Goal: Task Accomplishment & Management: Use online tool/utility

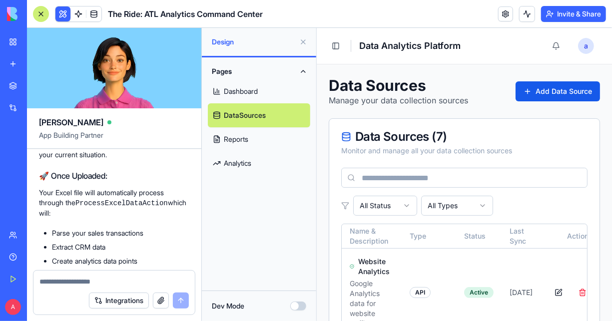
scroll to position [6301, 0]
click at [43, 47] on link "My Workspace" at bounding box center [23, 42] width 40 height 20
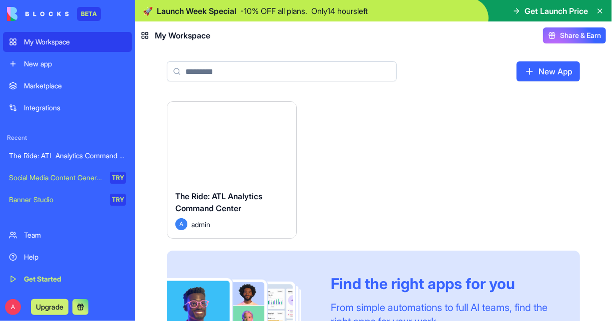
click at [246, 179] on div "Launch" at bounding box center [231, 142] width 129 height 80
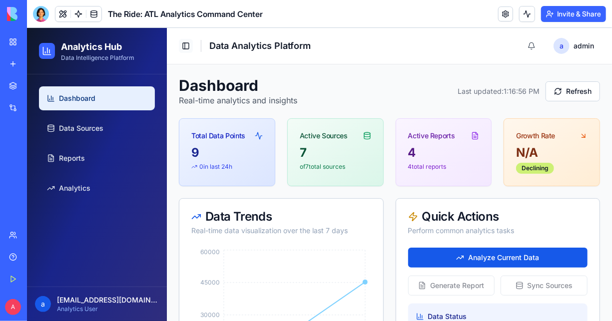
click at [187, 46] on button "Toggle Sidebar" at bounding box center [185, 45] width 14 height 14
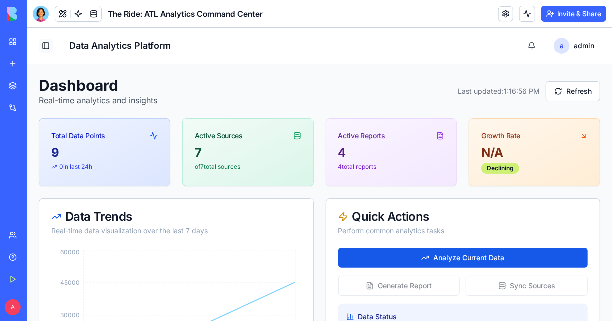
click at [45, 40] on button "Toggle Sidebar" at bounding box center [45, 45] width 14 height 14
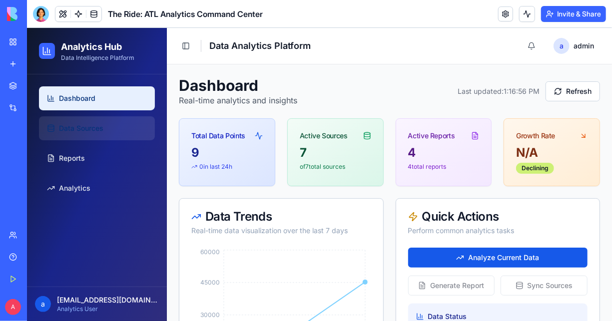
click at [101, 124] on span "Data Sources" at bounding box center [80, 128] width 44 height 10
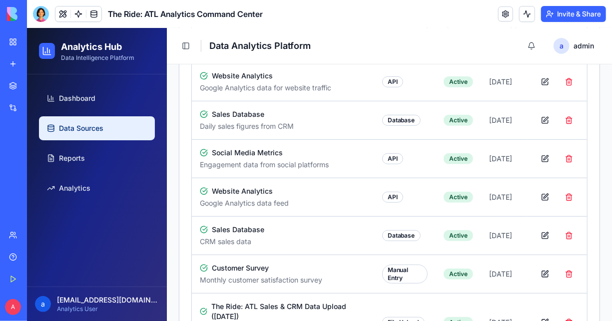
scroll to position [211, 0]
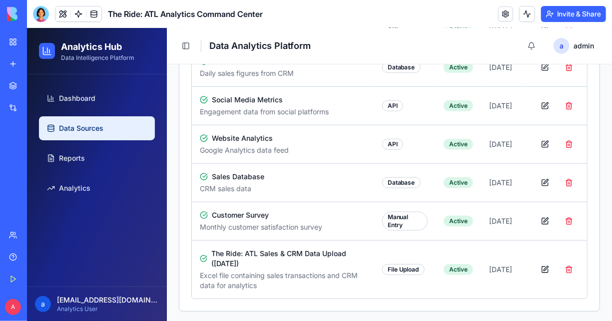
click at [87, 49] on h1 "Analytics Hub" at bounding box center [96, 46] width 73 height 14
click at [39, 16] on div at bounding box center [41, 14] width 16 height 16
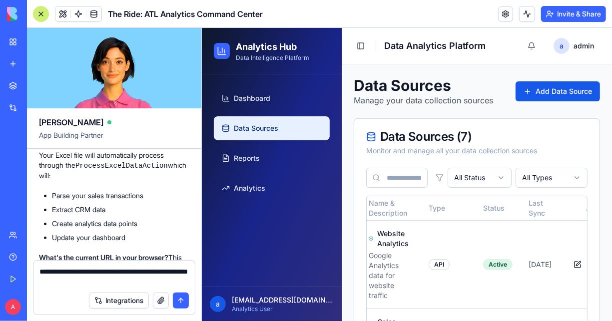
scroll to position [6339, 0]
type textarea "**********"
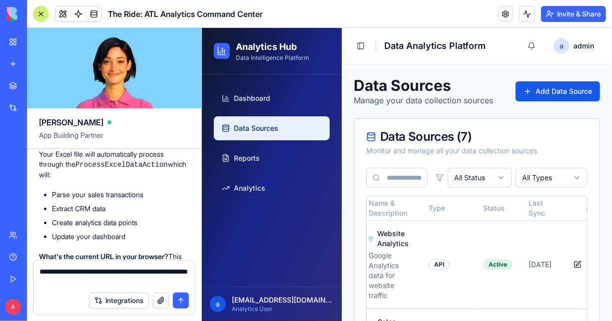
click at [180, 300] on button "submit" at bounding box center [181, 301] width 16 height 16
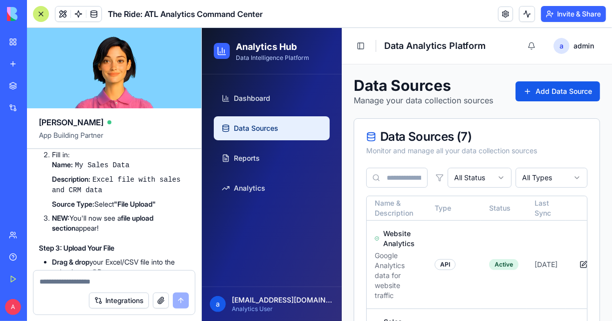
scroll to position [7251, 0]
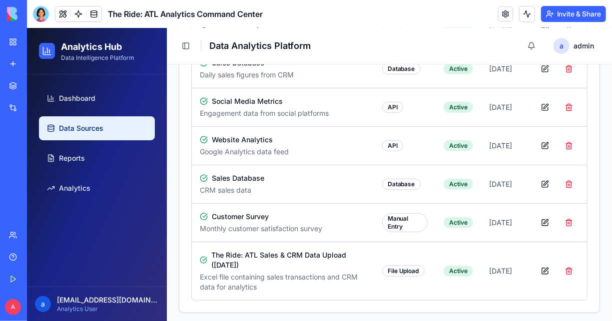
scroll to position [211, 0]
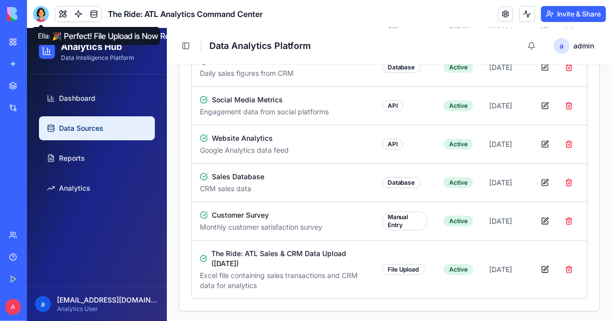
click at [40, 18] on div at bounding box center [41, 14] width 16 height 16
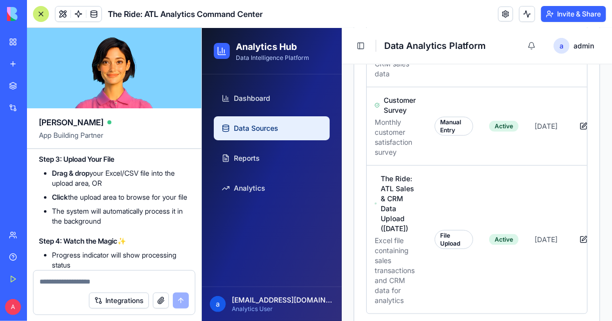
scroll to position [519, 0]
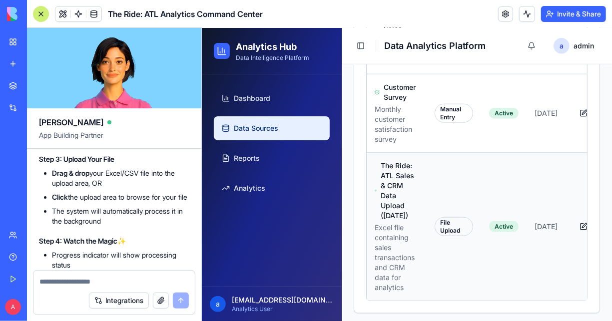
click at [452, 218] on div "File Upload" at bounding box center [453, 226] width 38 height 19
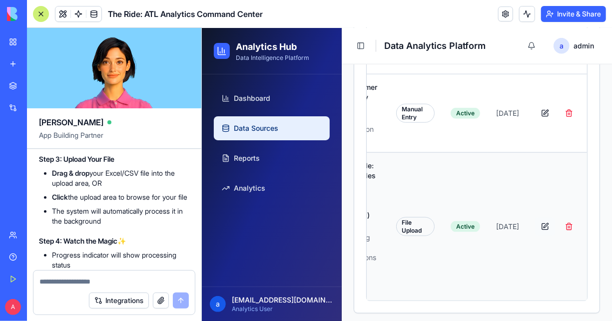
click at [535, 220] on button "button" at bounding box center [545, 226] width 20 height 18
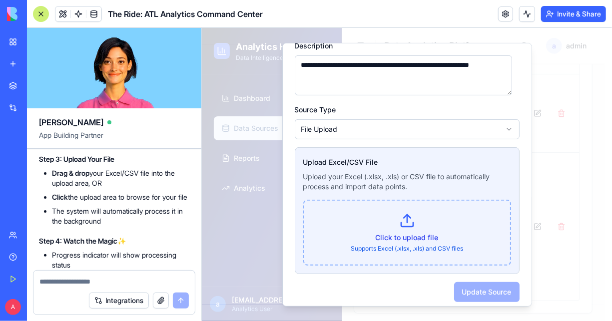
scroll to position [107, 0]
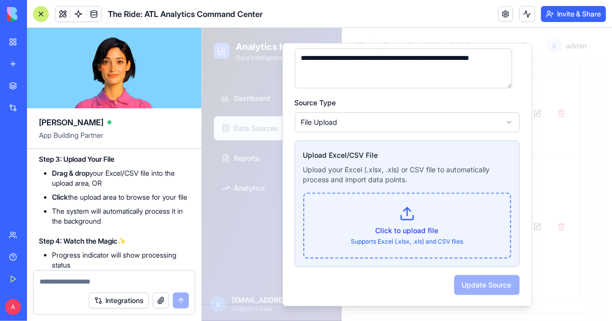
click at [409, 225] on p "Click to upload file" at bounding box center [407, 230] width 182 height 10
click at [201, 27] on input "Click to upload file Supports Excel (.xlsx, .xls) and CSV files" at bounding box center [201, 27] width 0 height 0
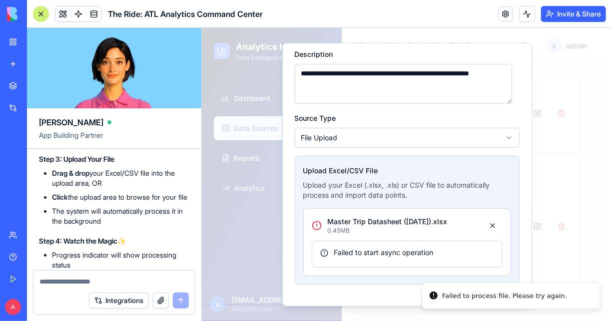
scroll to position [97, 0]
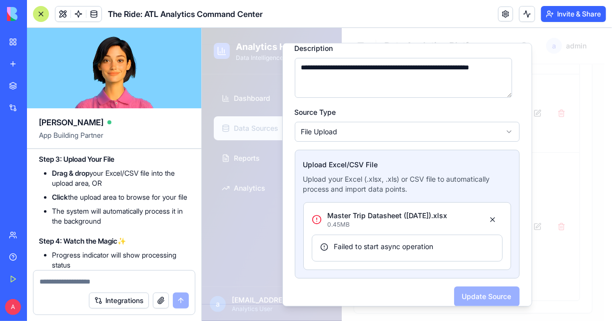
click at [403, 249] on div "Failed to start async operation" at bounding box center [407, 246] width 174 height 10
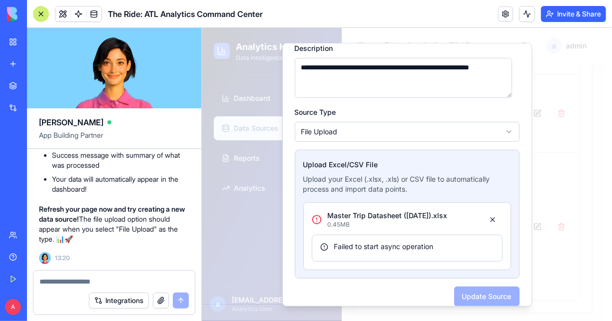
scroll to position [7572, 0]
click at [101, 283] on textarea at bounding box center [113, 282] width 149 height 10
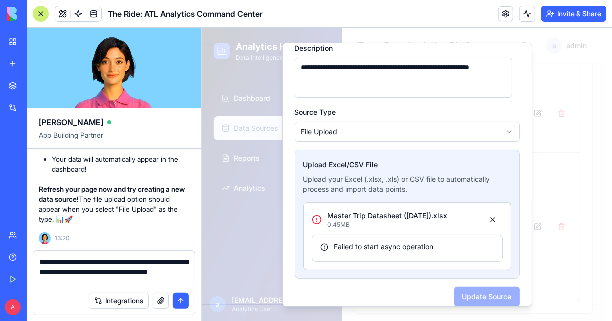
click at [100, 285] on textarea "**********" at bounding box center [114, 272] width 150 height 30
type textarea "**********"
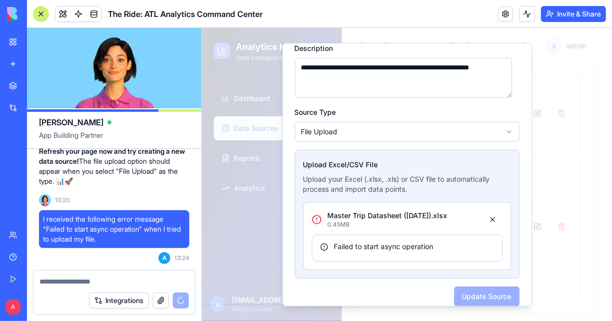
scroll to position [108, 0]
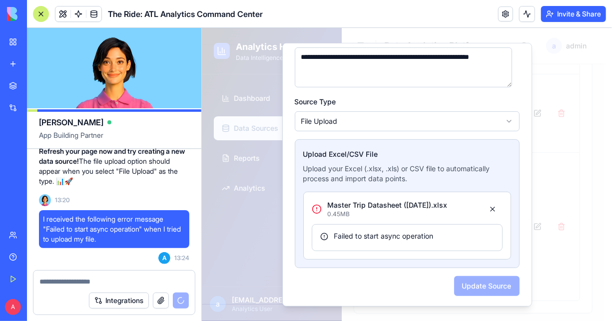
click at [464, 285] on div "Update Source" at bounding box center [406, 285] width 225 height 20
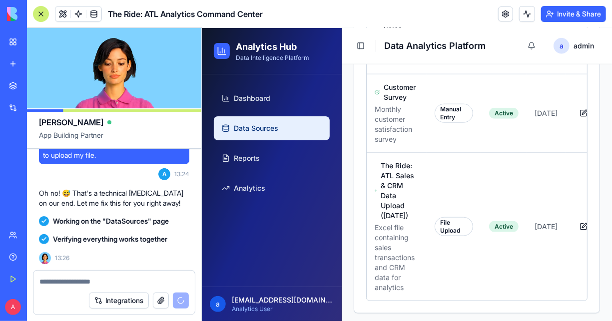
scroll to position [7713, 0]
drag, startPoint x: 419, startPoint y: 257, endPoint x: 439, endPoint y: 268, distance: 22.4
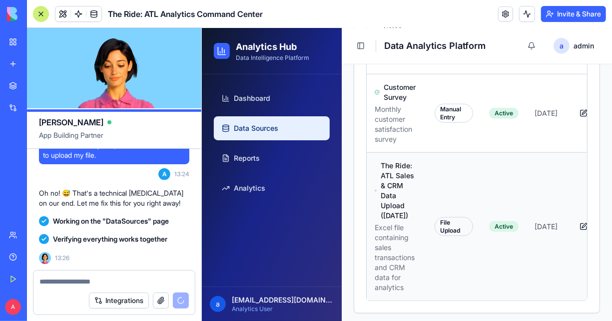
click at [439, 268] on td "File Upload" at bounding box center [453, 226] width 54 height 148
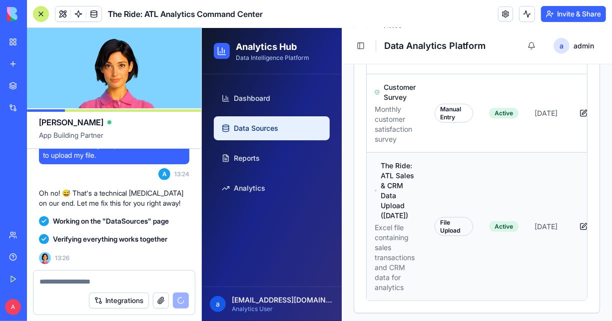
scroll to position [0, 56]
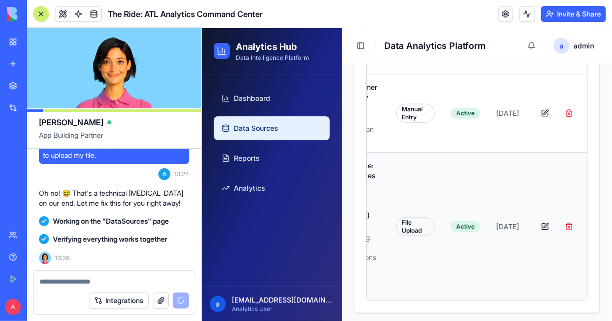
click at [537, 221] on button "button" at bounding box center [545, 226] width 20 height 18
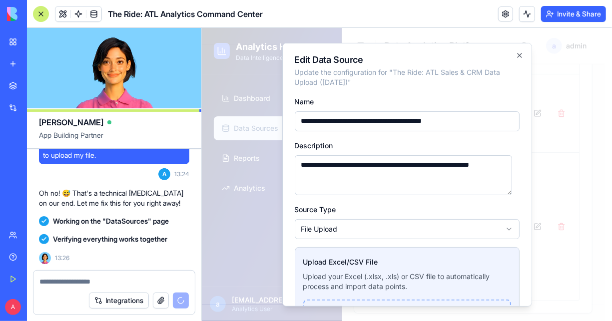
scroll to position [107, 0]
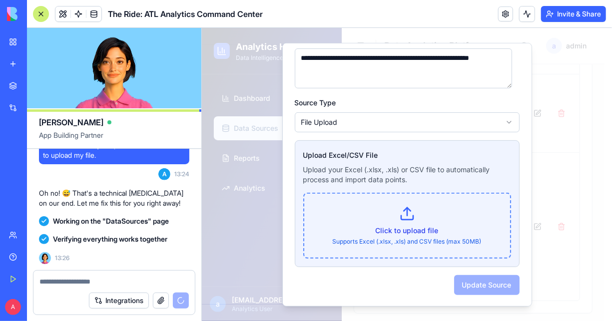
click at [399, 225] on p "Click to upload file" at bounding box center [407, 230] width 182 height 10
click at [201, 27] on input "Click to upload file Supports Excel (.xlsx, .xls) and CSV files (max 50MB)" at bounding box center [201, 27] width 0 height 0
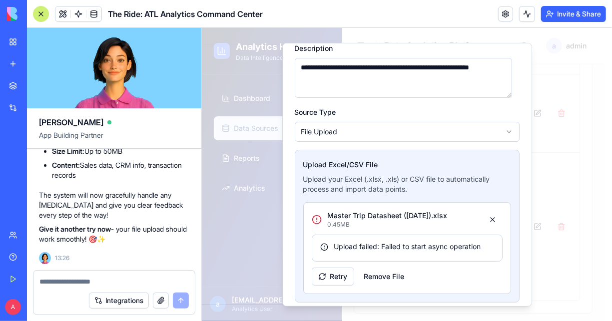
scroll to position [8128, 0]
click at [543, 143] on div at bounding box center [406, 173] width 410 height 293
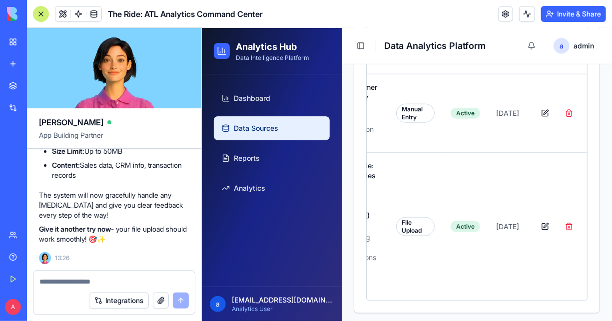
scroll to position [0, 48]
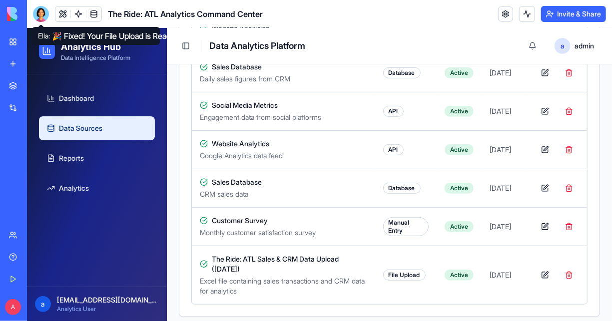
scroll to position [211, 0]
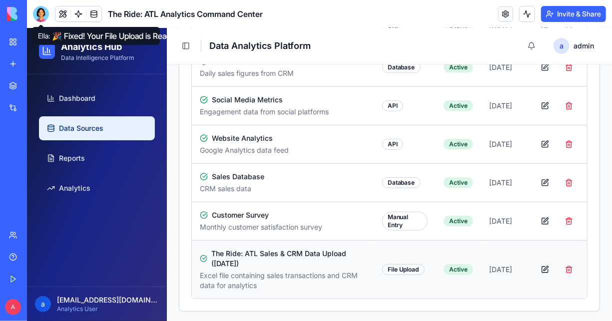
click at [538, 268] on button "button" at bounding box center [545, 269] width 20 height 18
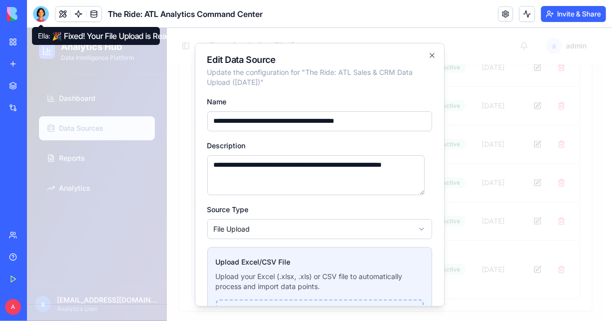
scroll to position [107, 0]
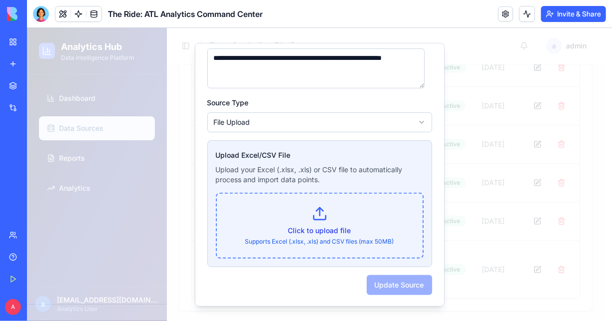
click at [311, 220] on icon at bounding box center [319, 213] width 16 height 16
click at [26, 27] on input "Click to upload file Supports Excel (.xlsx, .xls) and CSV files (max 50MB)" at bounding box center [26, 27] width 0 height 0
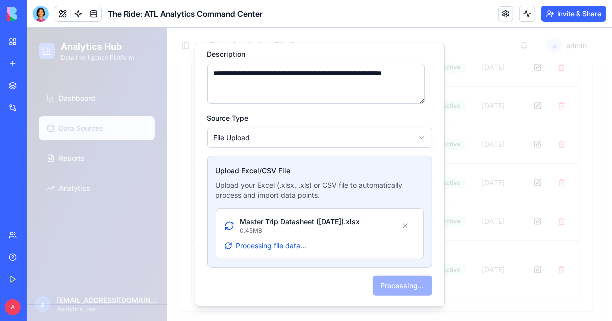
scroll to position [97, 0]
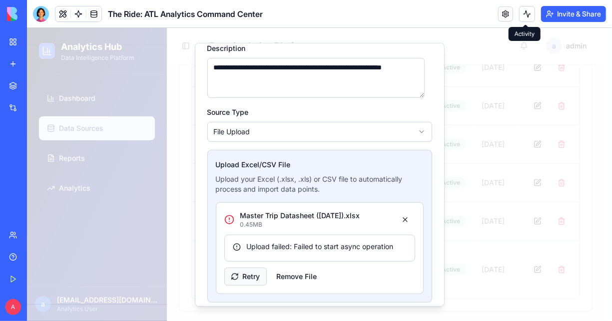
click at [248, 275] on button "Retry" at bounding box center [245, 276] width 42 height 18
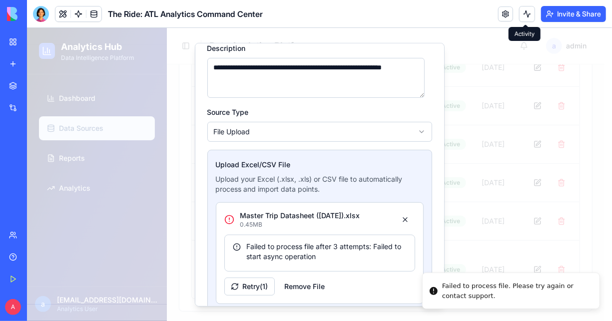
click at [106, 154] on div at bounding box center [318, 173] width 585 height 293
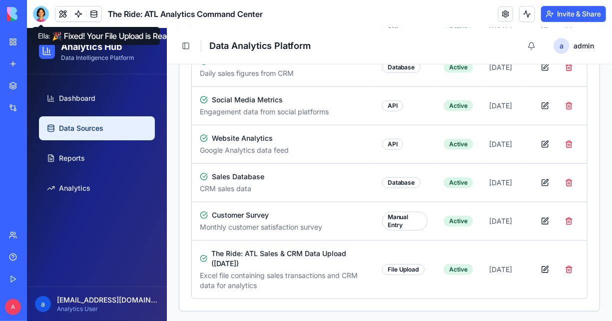
click at [40, 14] on div at bounding box center [41, 14] width 16 height 16
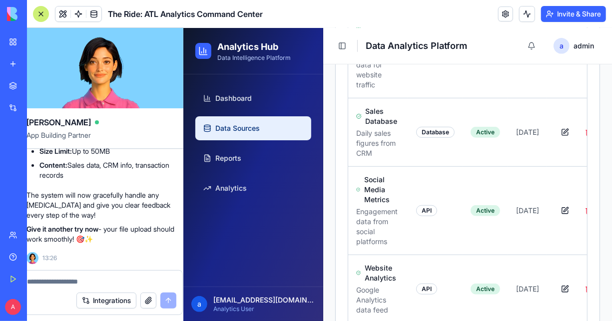
scroll to position [0, 0]
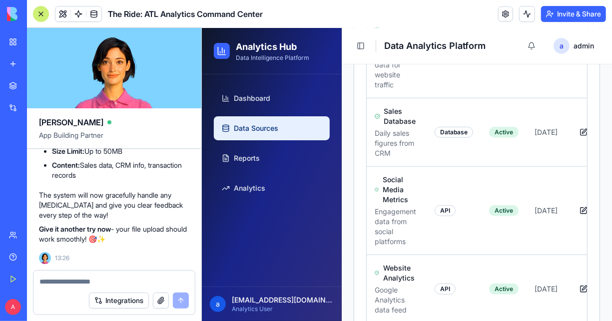
click at [104, 283] on textarea at bounding box center [113, 282] width 149 height 10
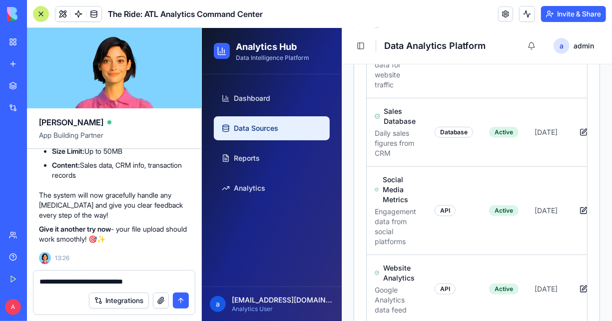
type textarea "**********"
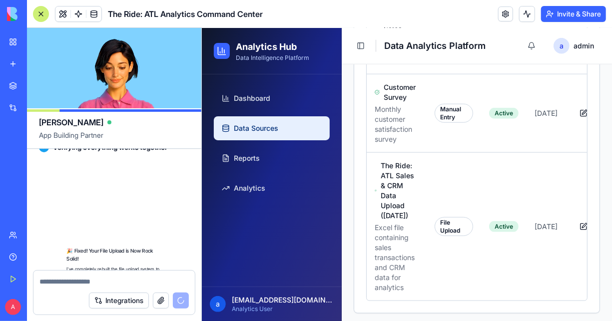
scroll to position [8737, 0]
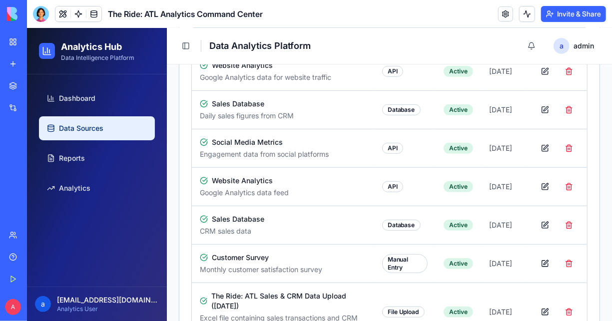
scroll to position [211, 0]
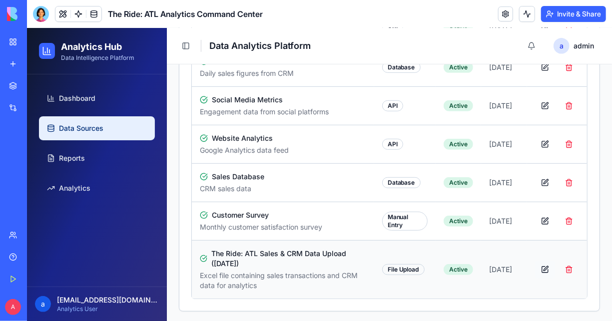
click at [535, 269] on button "button" at bounding box center [545, 269] width 20 height 18
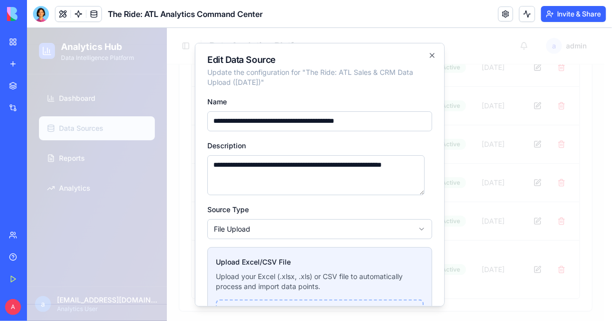
scroll to position [107, 0]
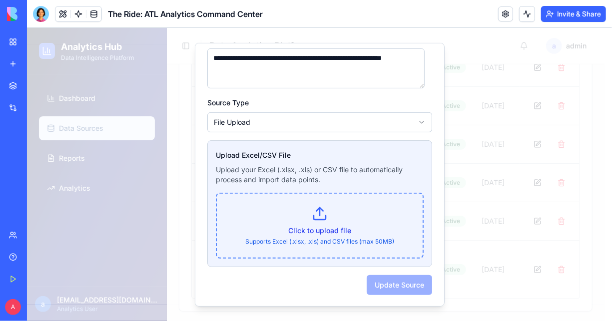
click at [298, 225] on p "Click to upload file" at bounding box center [319, 230] width 182 height 10
click at [26, 27] on input "Click to upload file Supports Excel (.xlsx, .xls) and CSV files (max 50MB)" at bounding box center [26, 27] width 0 height 0
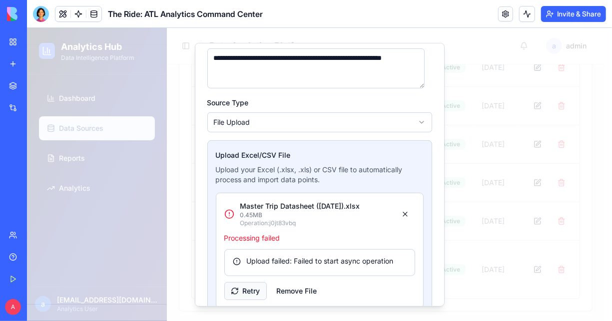
click at [245, 286] on button "Retry" at bounding box center [245, 290] width 42 height 18
click at [474, 115] on div at bounding box center [318, 173] width 585 height 293
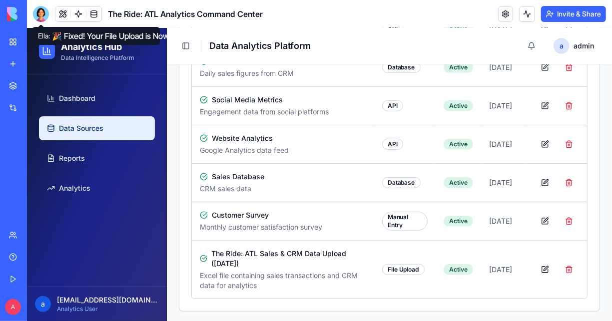
click at [35, 19] on div at bounding box center [41, 14] width 16 height 16
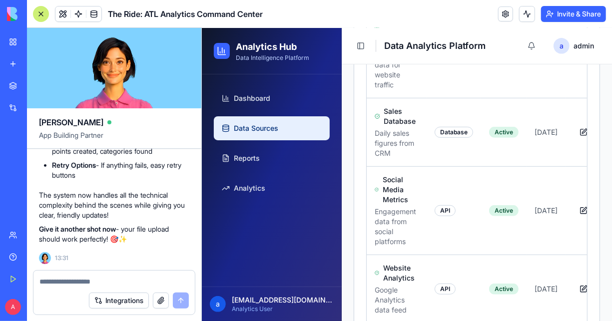
scroll to position [8737, 0]
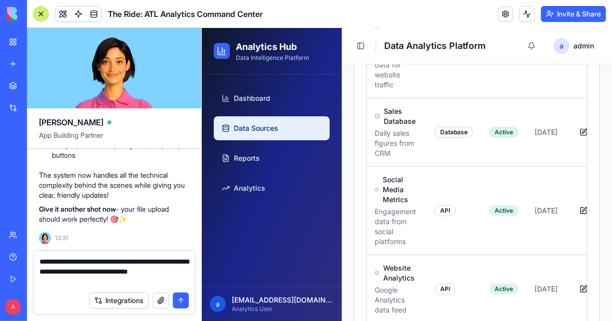
type textarea "**********"
click at [181, 303] on button "submit" at bounding box center [181, 301] width 16 height 16
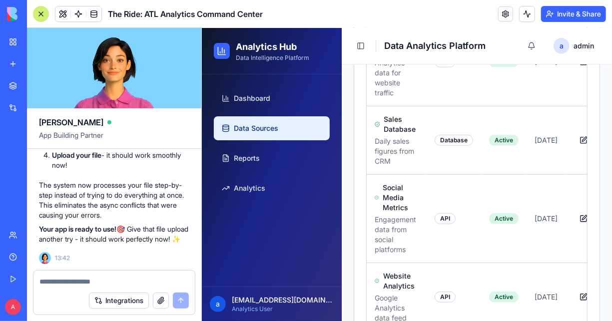
scroll to position [202, 0]
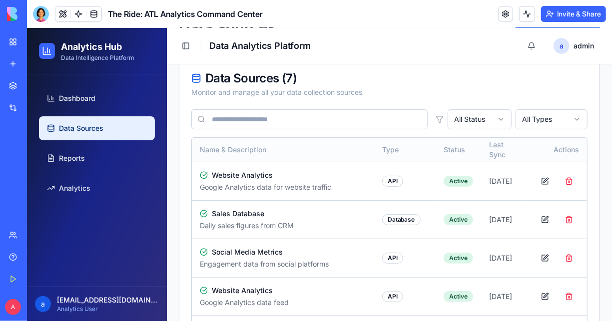
scroll to position [59, 0]
